Goal: Find specific page/section: Find specific page/section

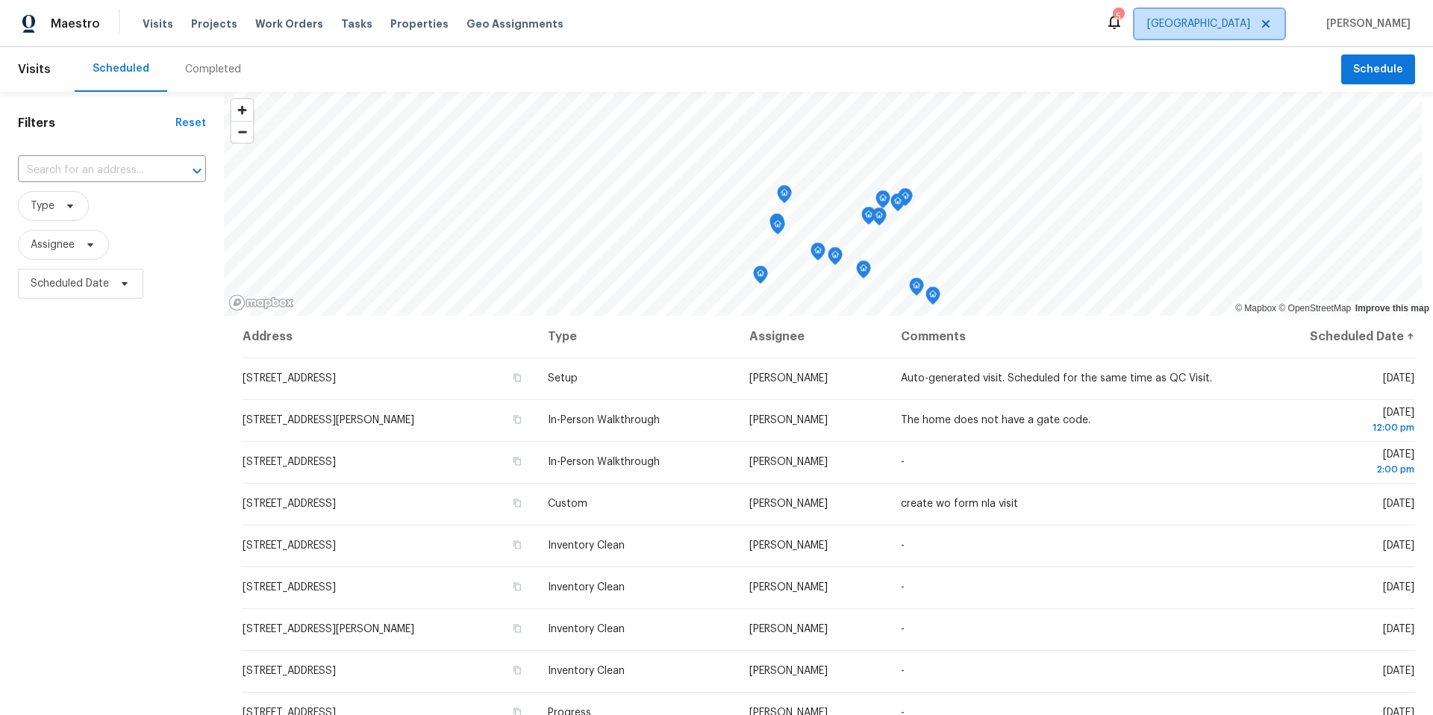
click at [1207, 30] on span "[GEOGRAPHIC_DATA]" at bounding box center [1198, 23] width 103 height 15
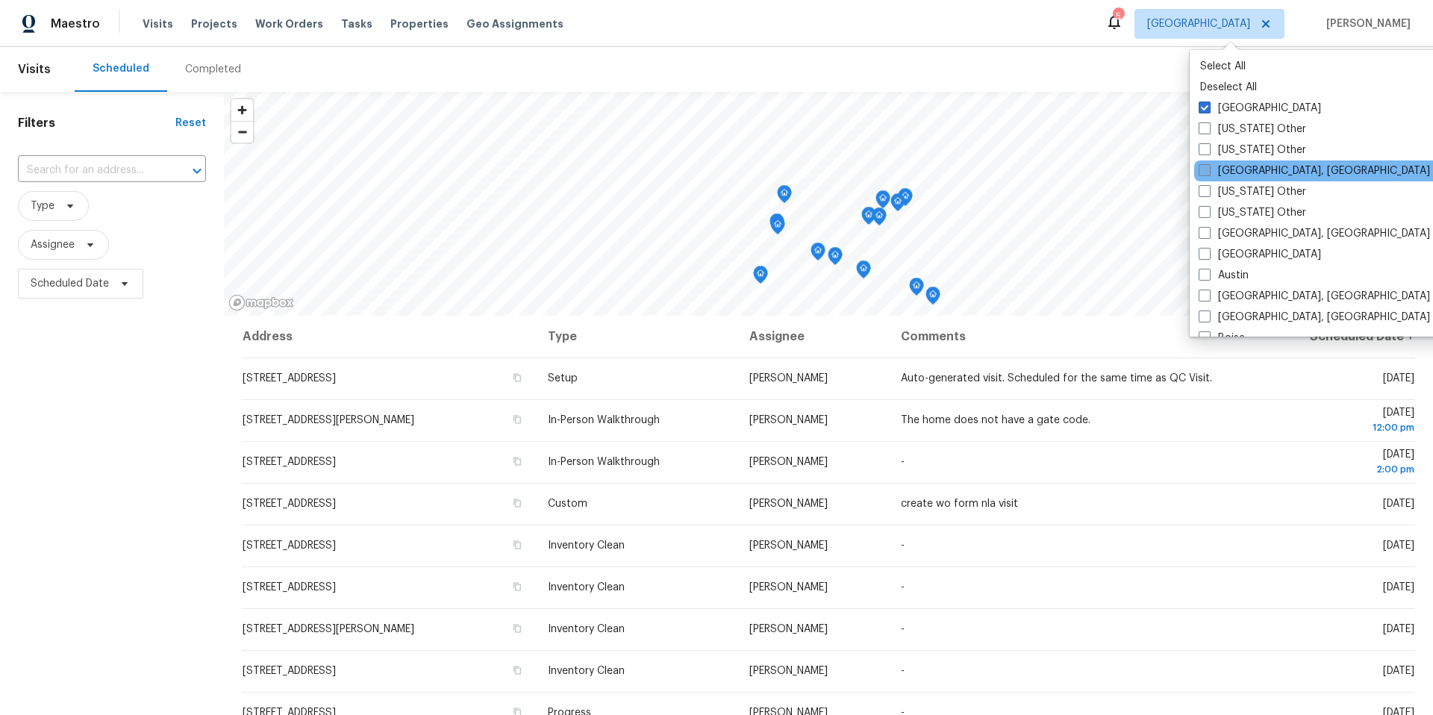
click at [1203, 172] on span at bounding box center [1204, 170] width 12 height 12
click at [1203, 172] on input "[GEOGRAPHIC_DATA], [GEOGRAPHIC_DATA]" at bounding box center [1203, 168] width 10 height 10
checkbox input "true"
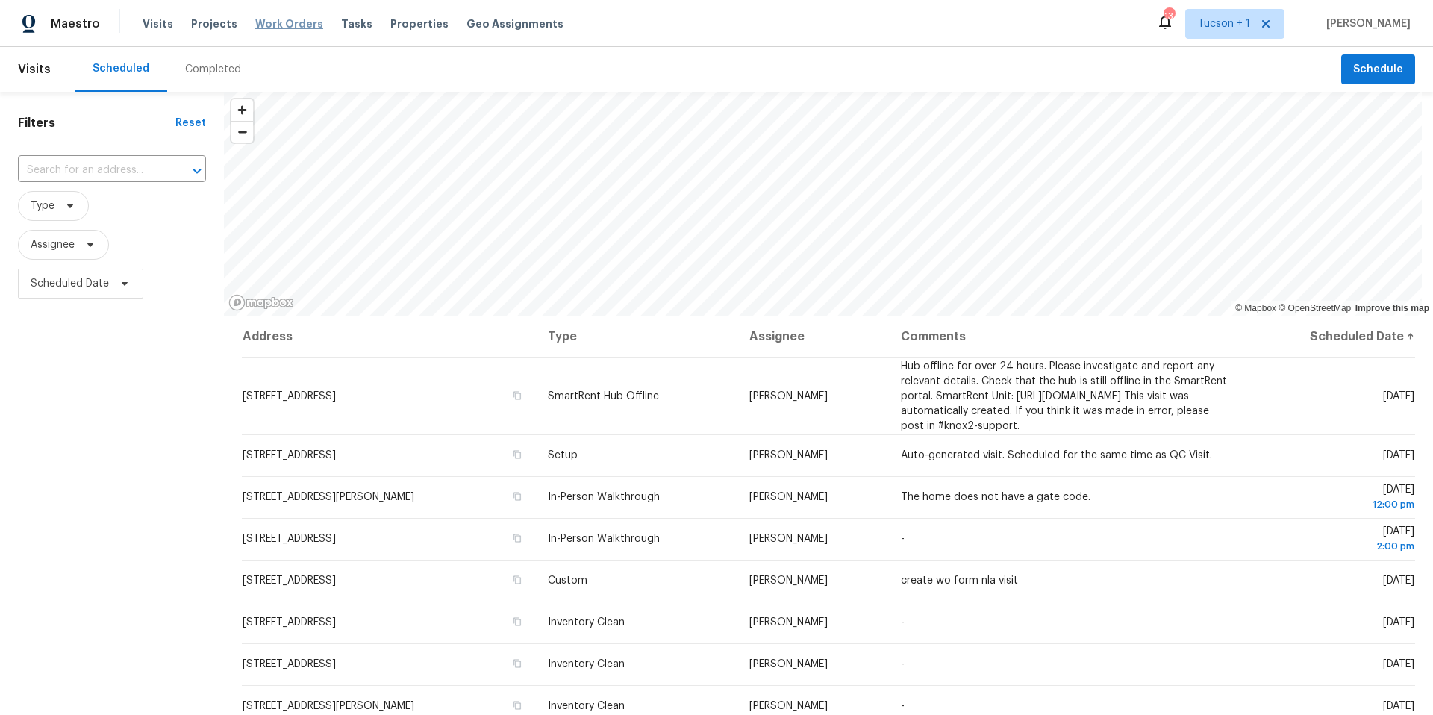
click at [284, 25] on span "Work Orders" at bounding box center [289, 23] width 68 height 15
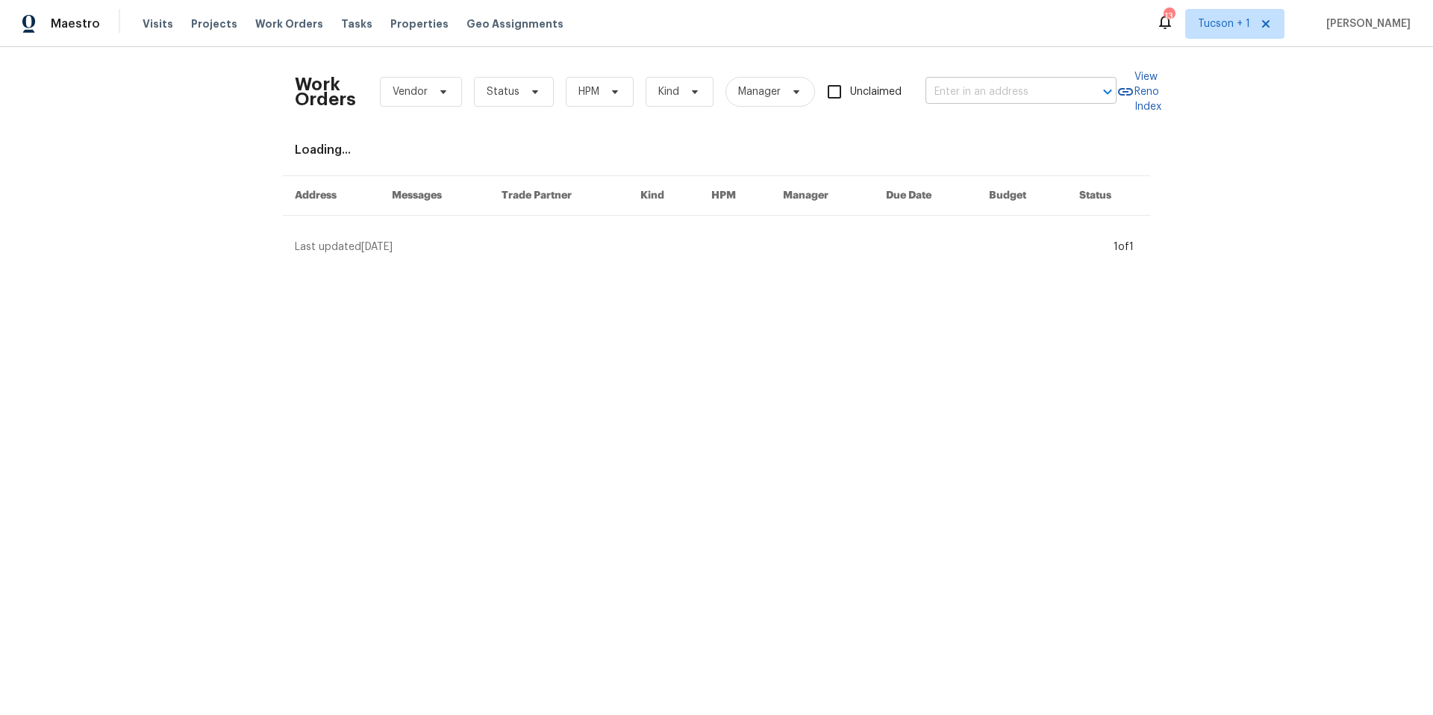
click at [1033, 87] on input "text" at bounding box center [999, 92] width 149 height 23
type input "35 sandia"
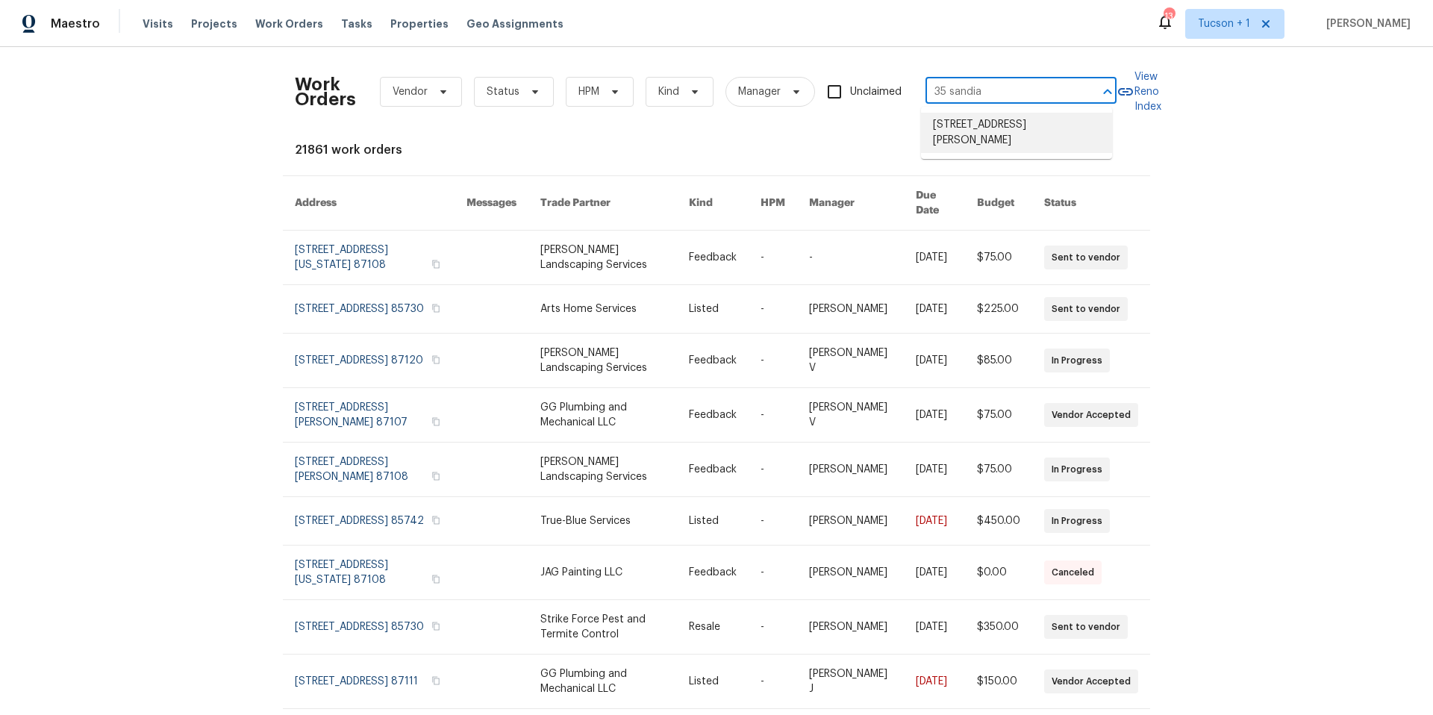
click at [1024, 133] on li "[STREET_ADDRESS][PERSON_NAME]" at bounding box center [1016, 133] width 191 height 40
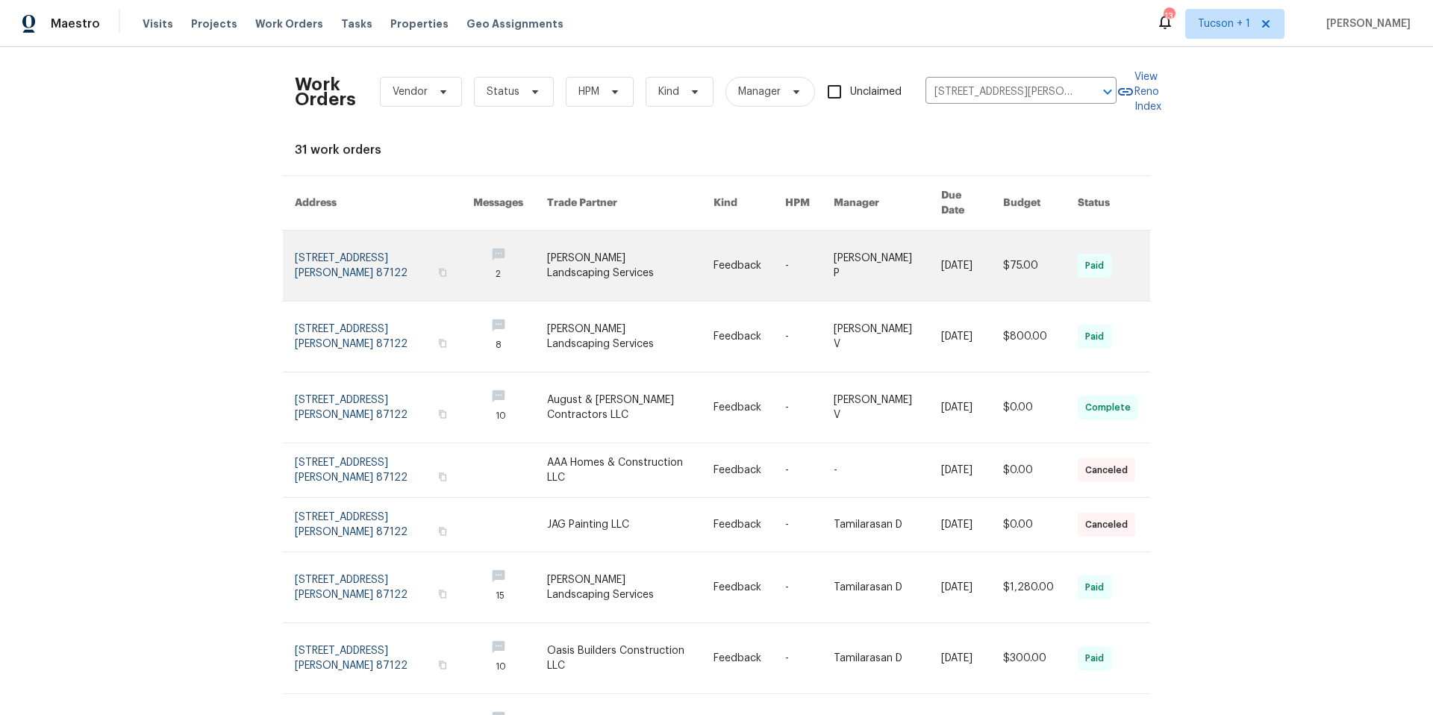
click at [345, 240] on link at bounding box center [384, 266] width 178 height 70
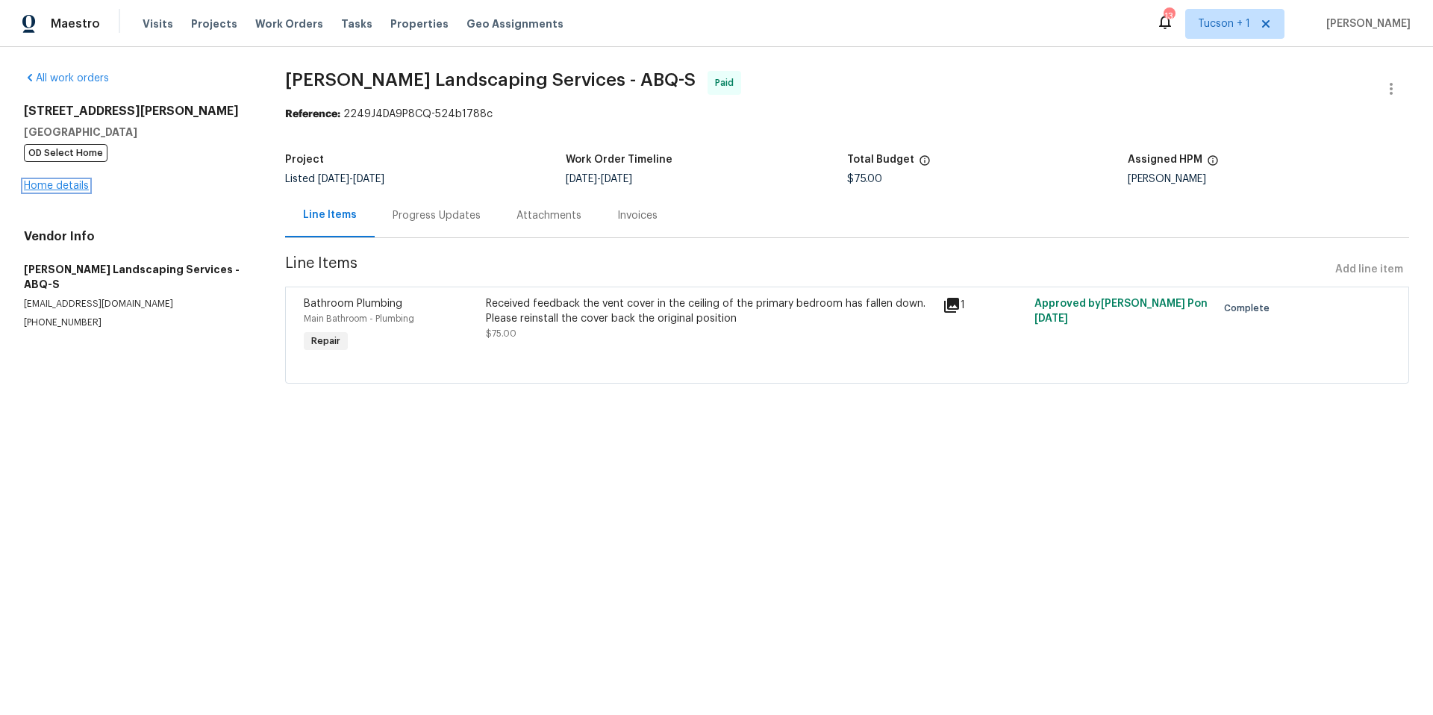
click at [32, 186] on link "Home details" at bounding box center [56, 186] width 65 height 10
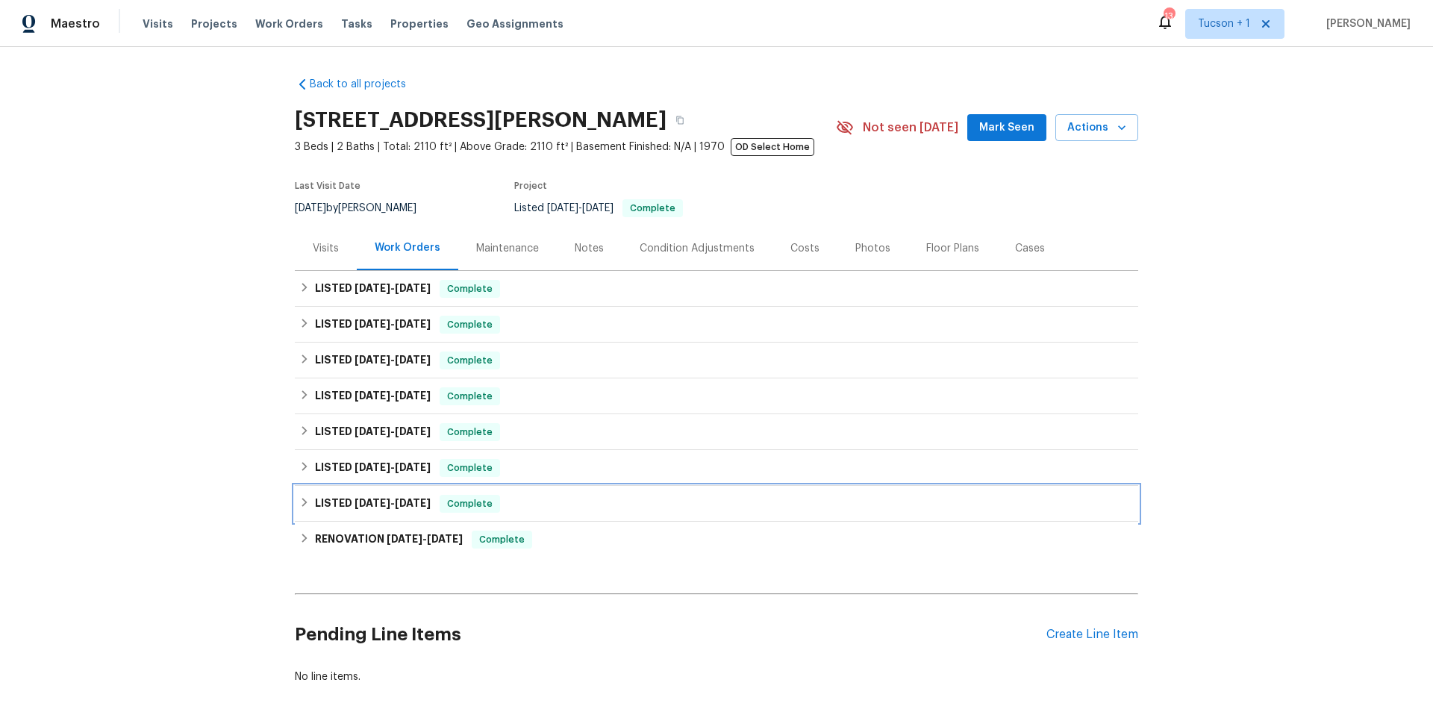
click at [302, 504] on icon at bounding box center [304, 502] width 10 height 10
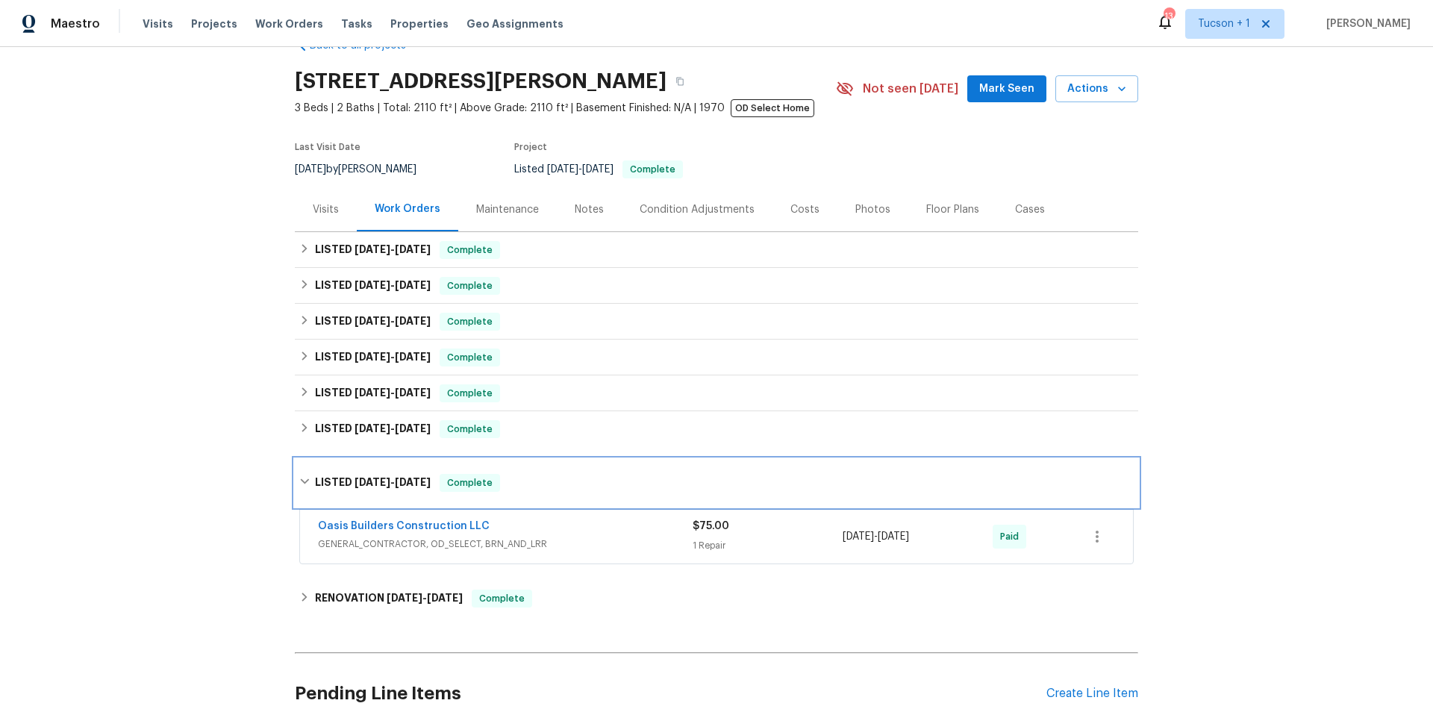
scroll to position [111, 0]
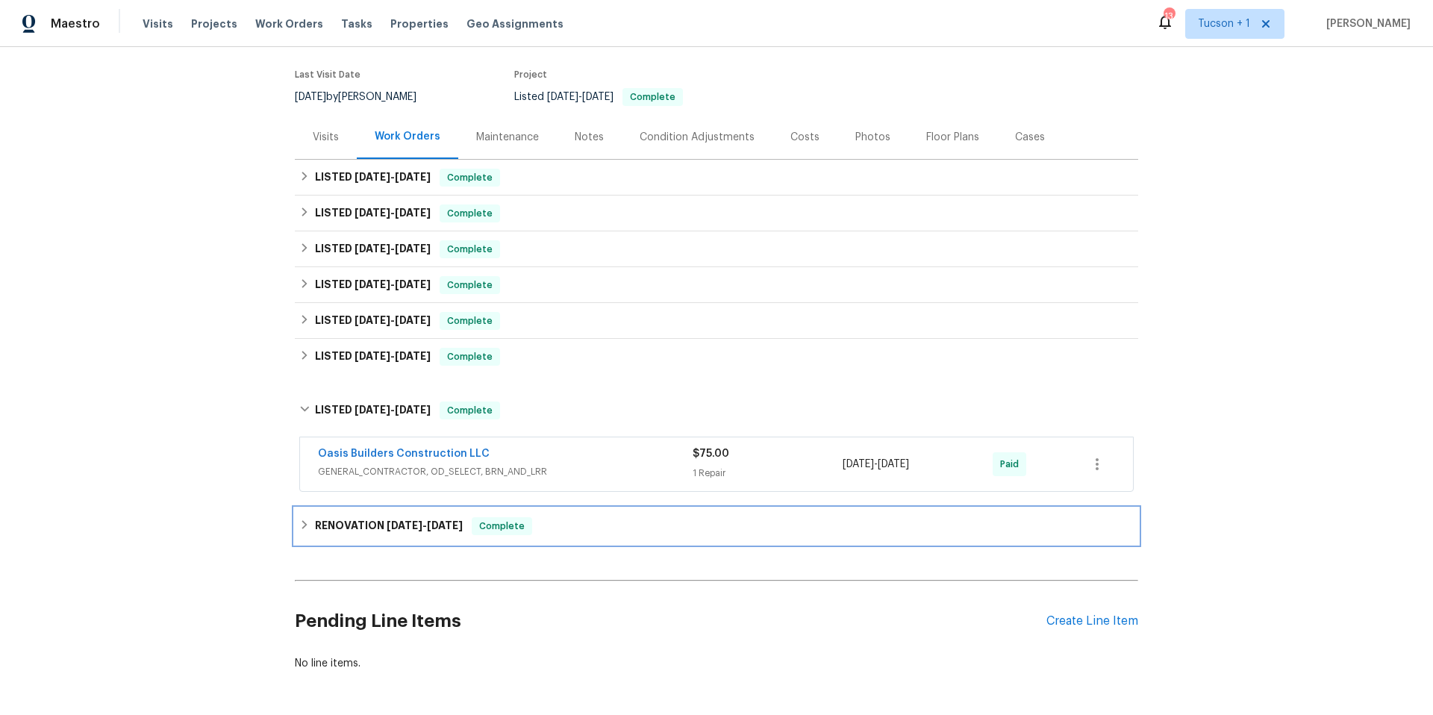
click at [299, 522] on icon at bounding box center [304, 524] width 10 height 10
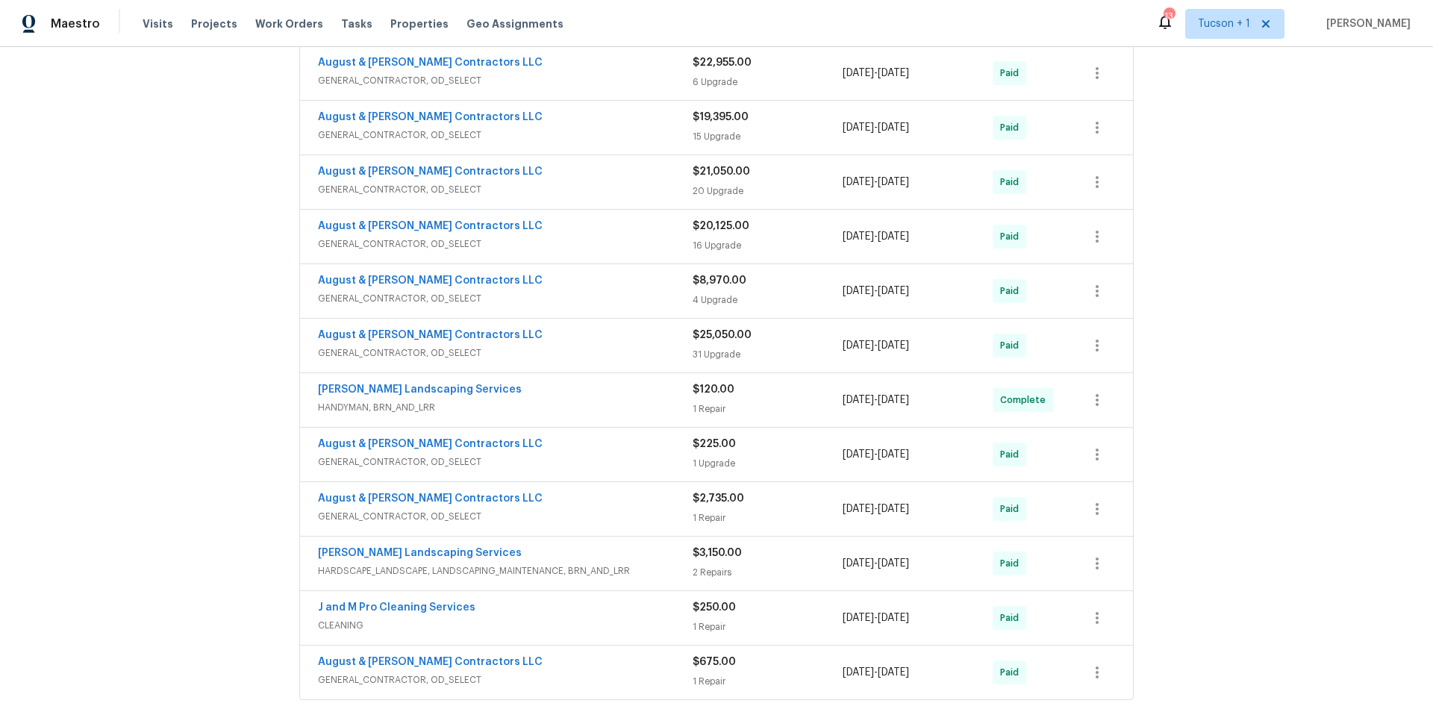
scroll to position [966, 0]
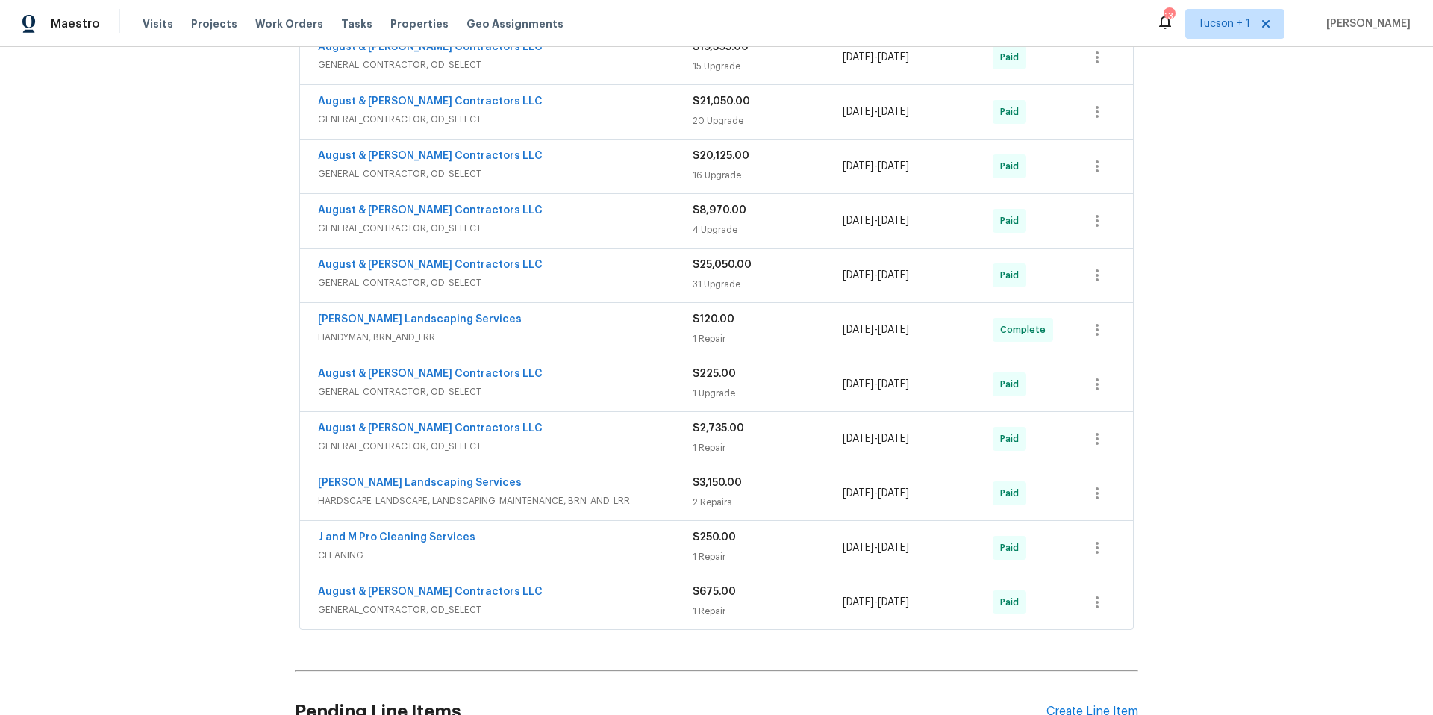
click at [557, 443] on span "GENERAL_CONTRACTOR, OD_SELECT" at bounding box center [505, 446] width 375 height 15
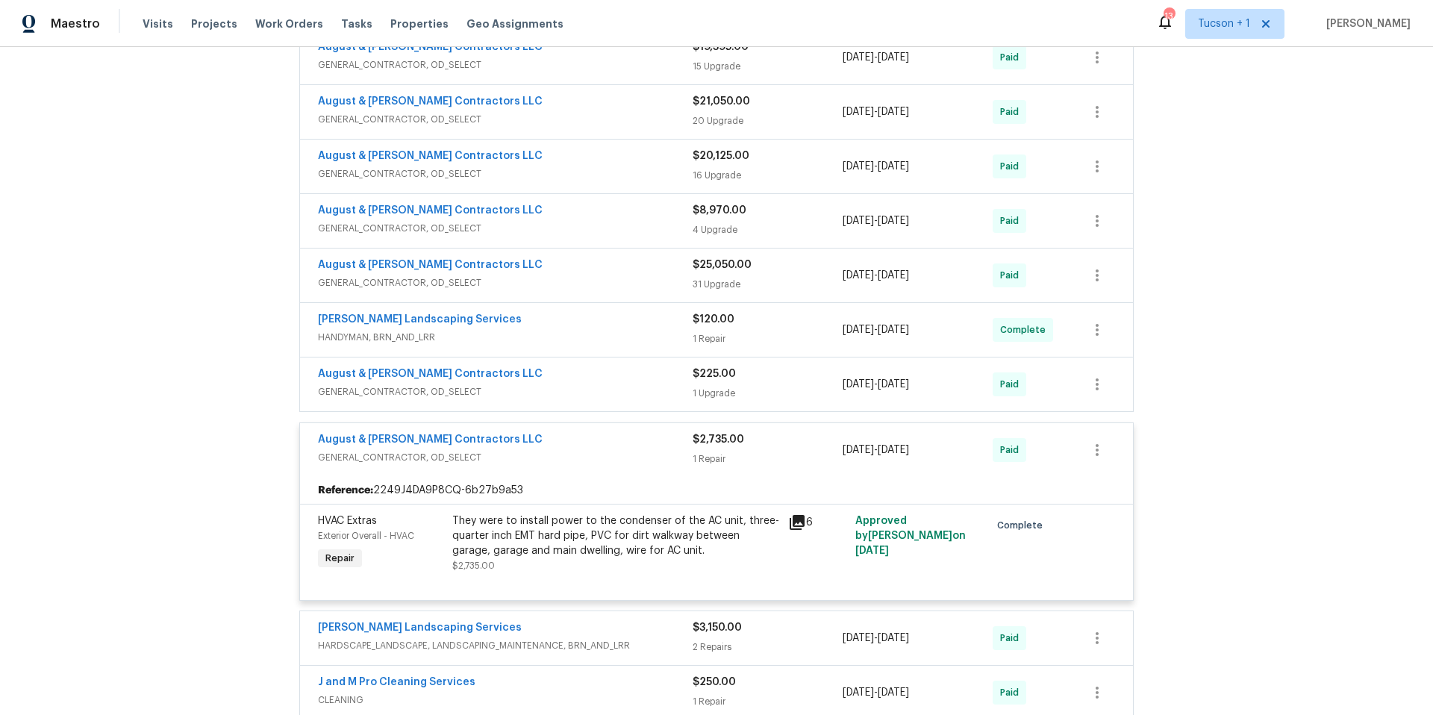
click at [610, 378] on div "August & [PERSON_NAME] Contractors LLC" at bounding box center [505, 375] width 375 height 18
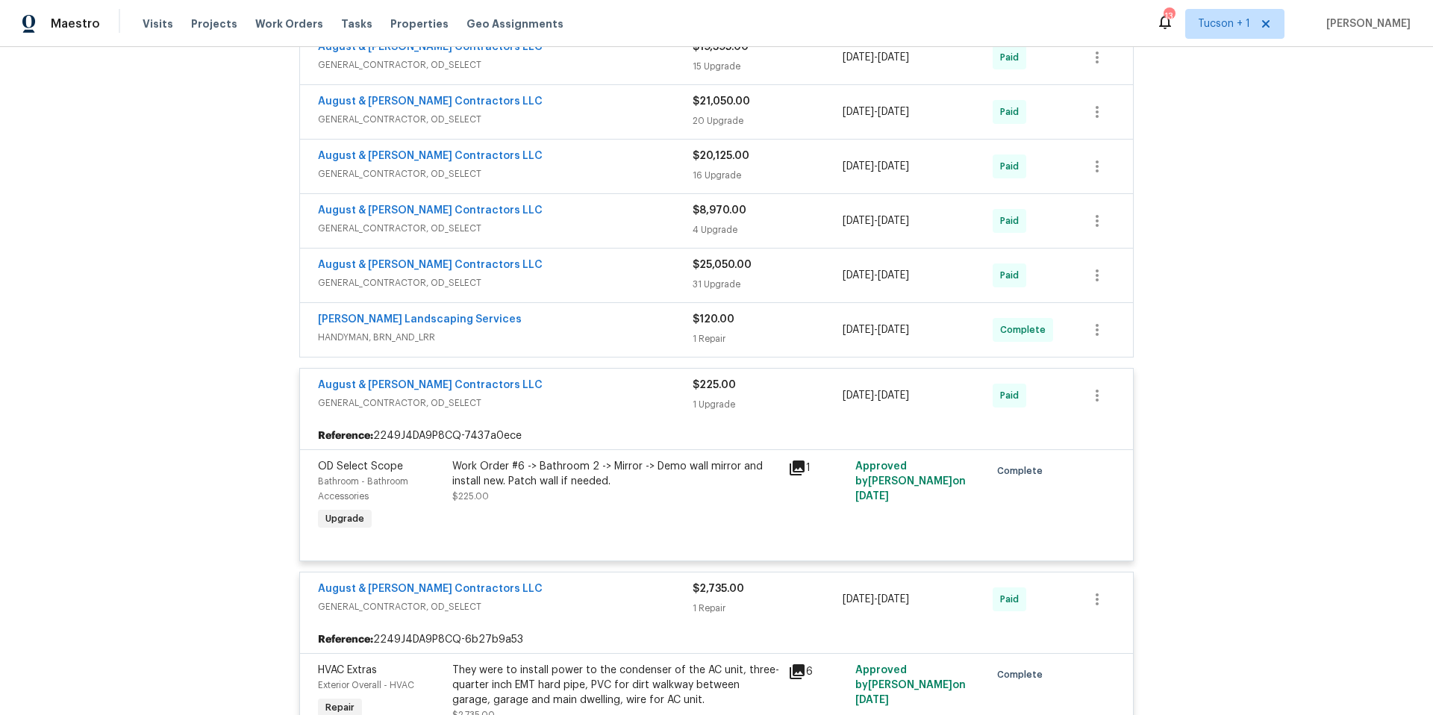
click at [608, 274] on div "August & [PERSON_NAME] Contractors LLC GENERAL_CONTRACTOR, OD_SELECT" at bounding box center [505, 273] width 375 height 33
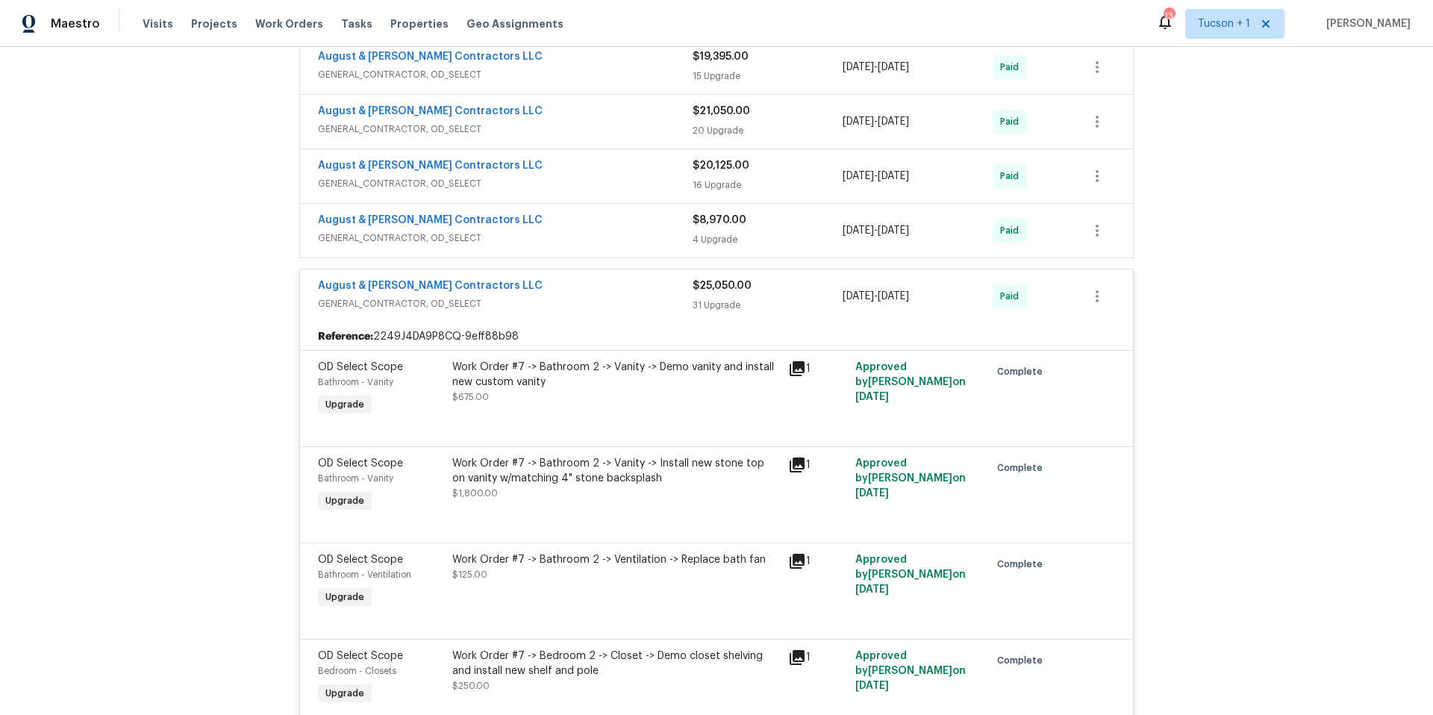
scroll to position [956, 0]
click at [635, 289] on div "August & [PERSON_NAME] Contractors LLC" at bounding box center [505, 288] width 375 height 18
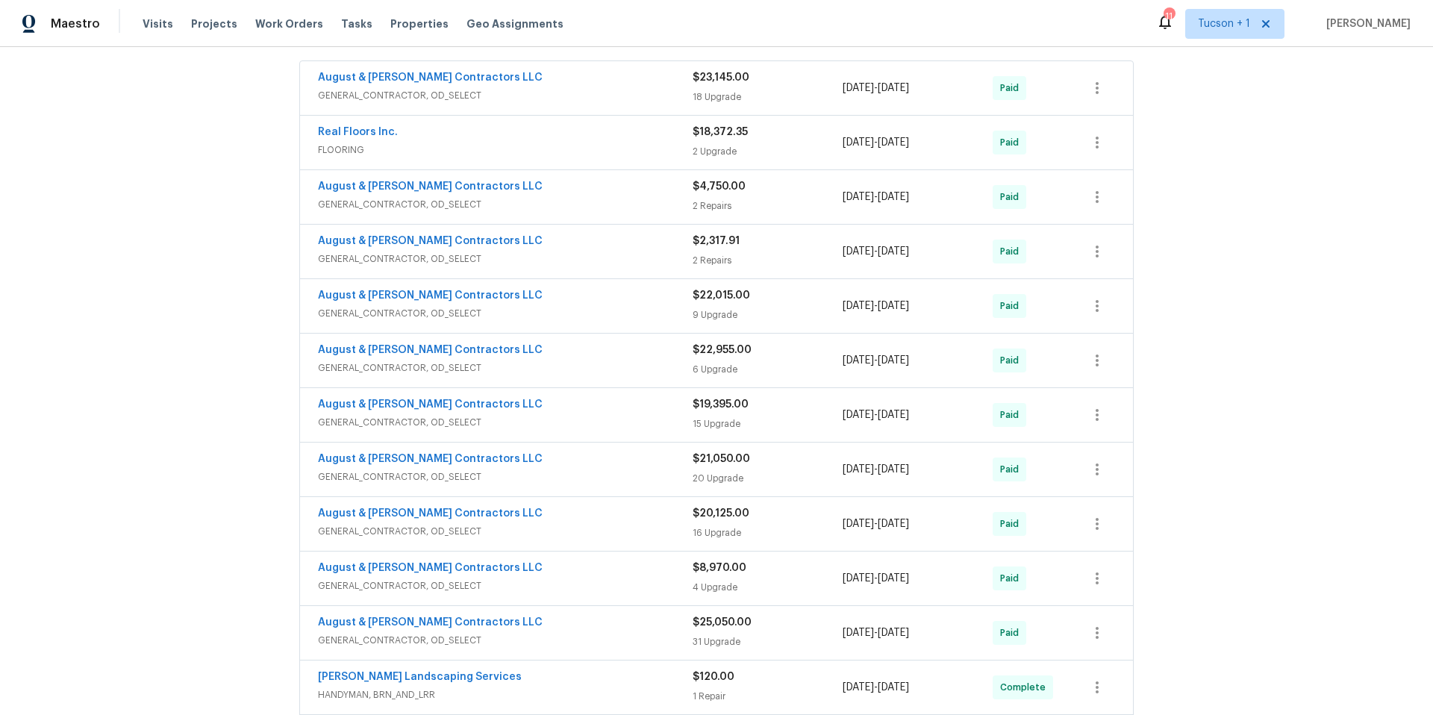
scroll to position [596, 0]
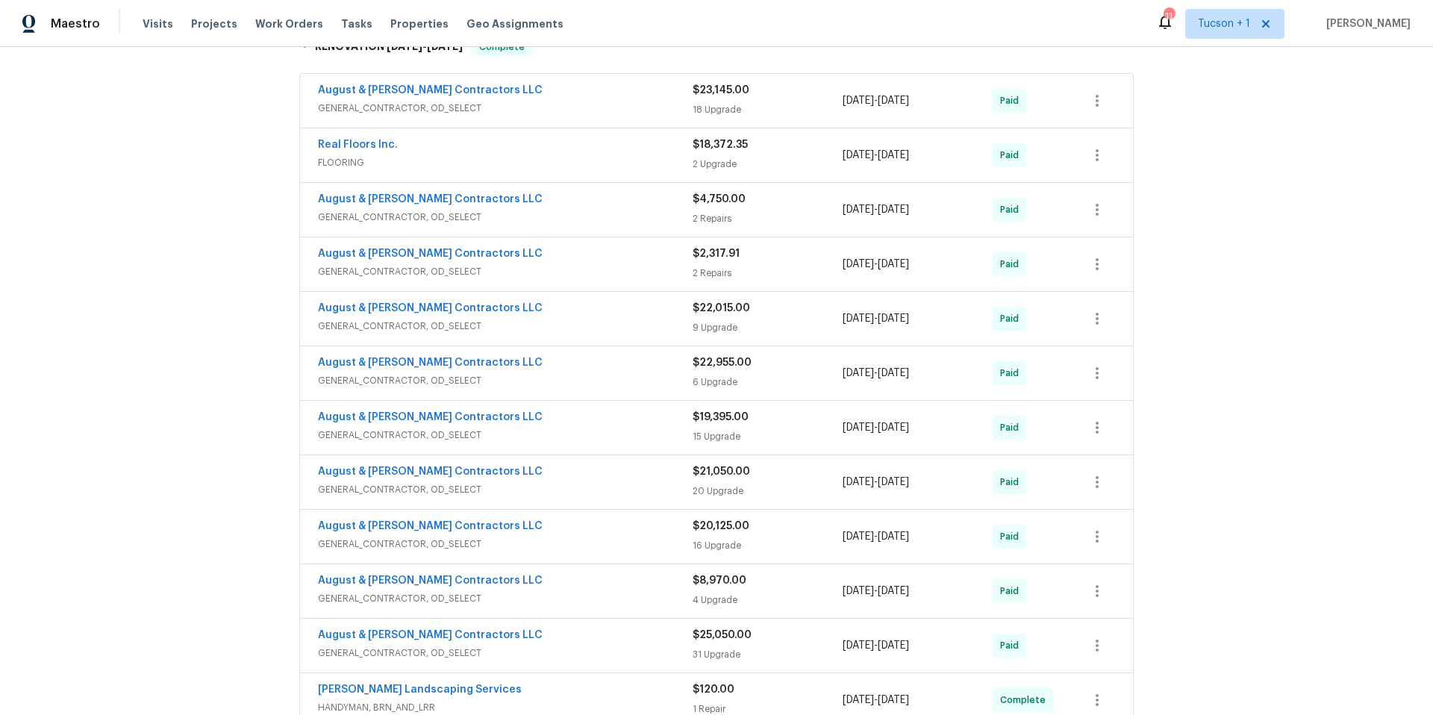
click at [548, 105] on span "GENERAL_CONTRACTOR, OD_SELECT" at bounding box center [505, 108] width 375 height 15
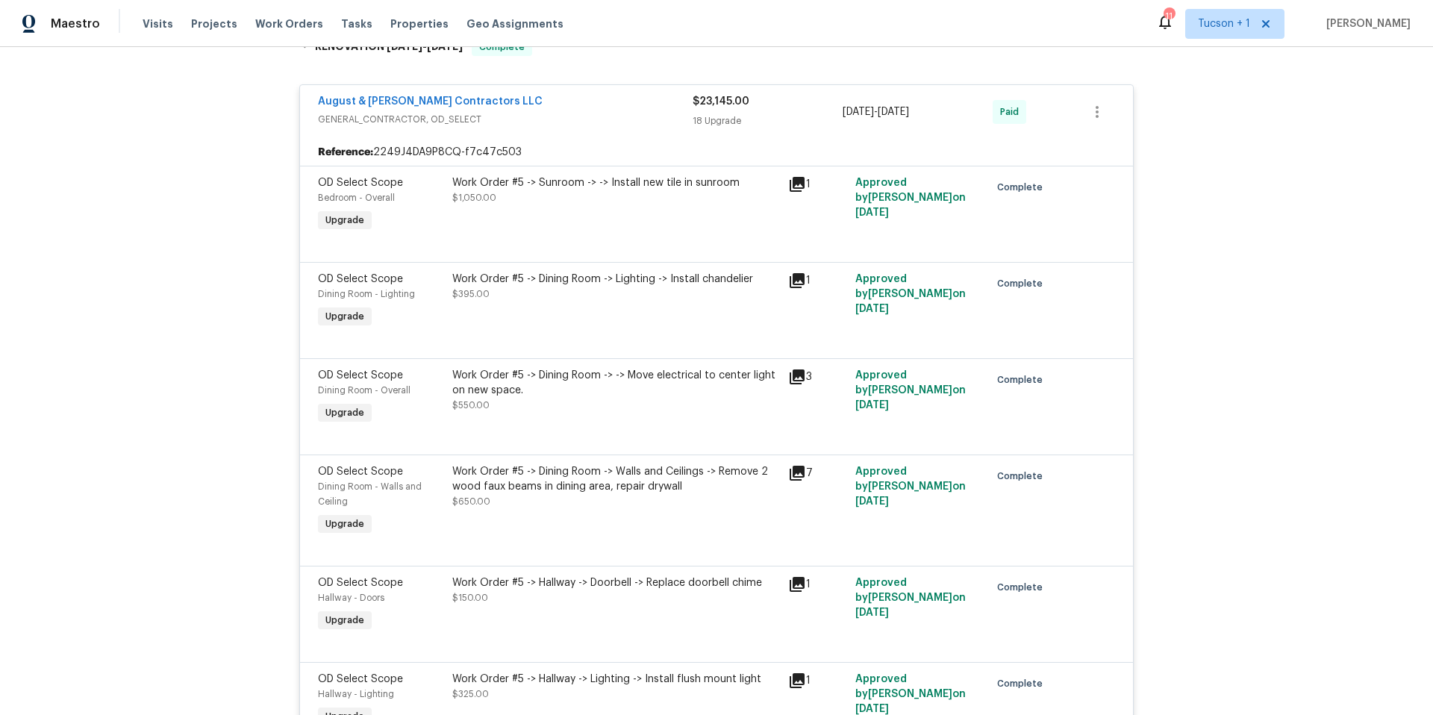
click at [558, 108] on div "August & [PERSON_NAME] Contractors LLC" at bounding box center [505, 103] width 375 height 18
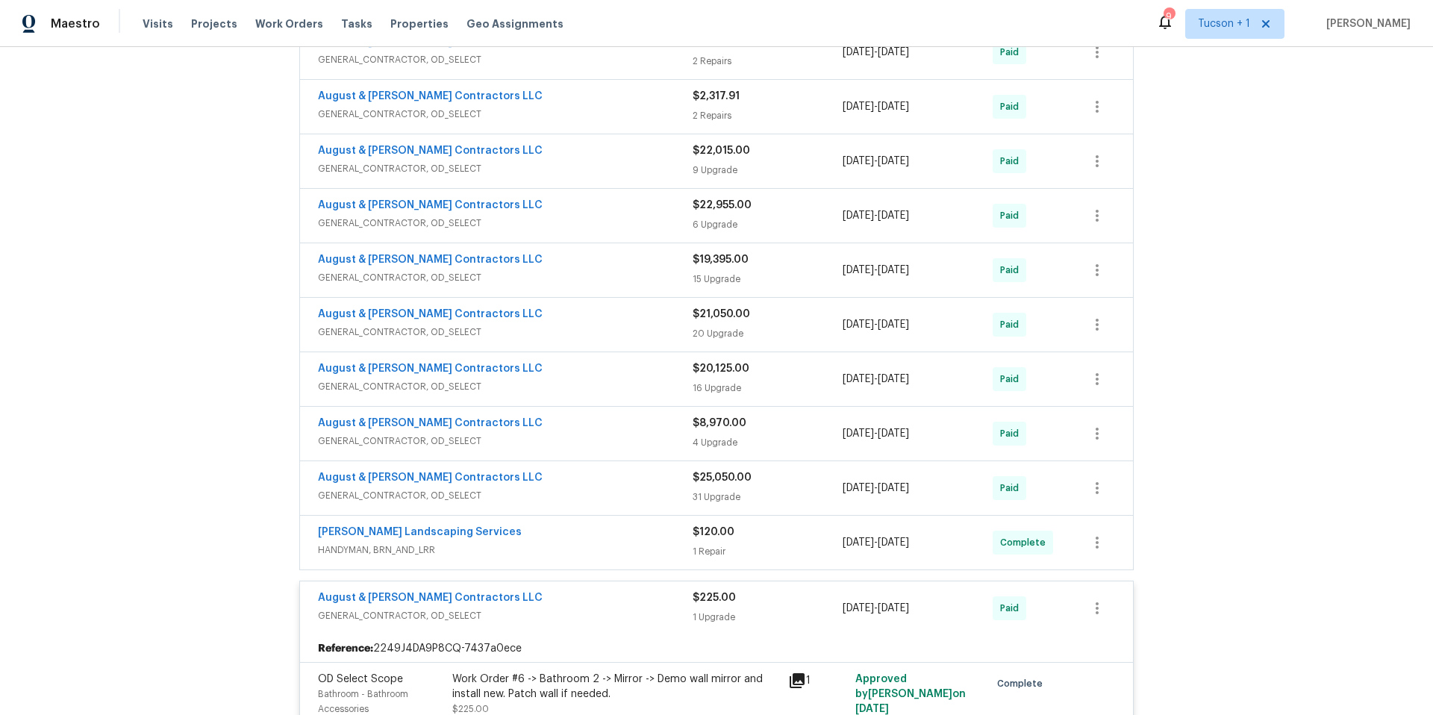
scroll to position [830, 0]
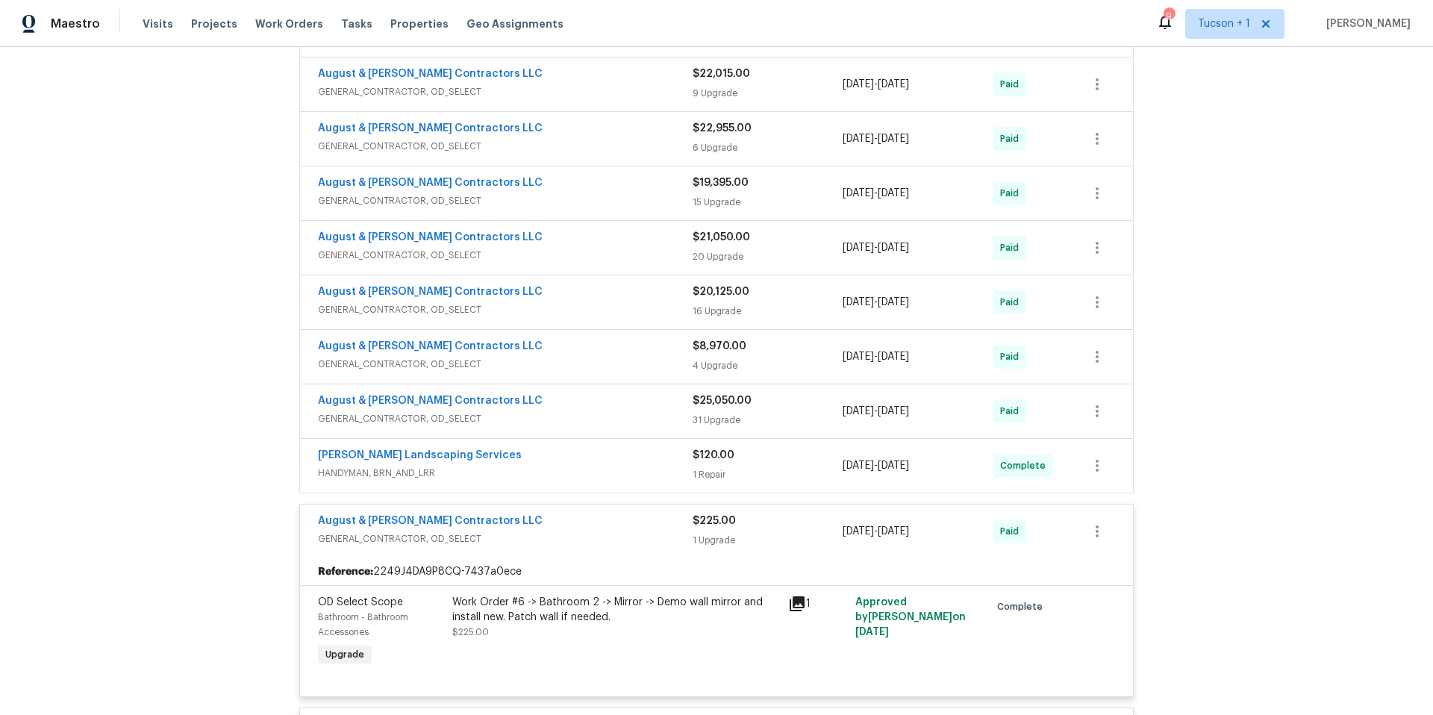
click at [1345, 343] on div "Back to all projects [STREET_ADDRESS] 3 Beds | 2 Baths | Total: 2110 ft² | Abov…" at bounding box center [716, 381] width 1433 height 668
